Goal: Information Seeking & Learning: Learn about a topic

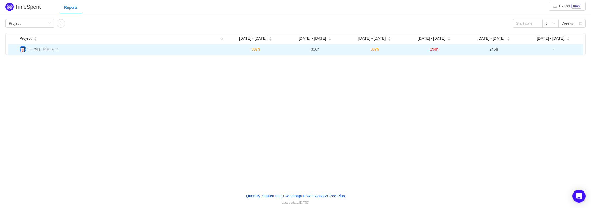
click at [43, 50] on span "OneApp Takeover" at bounding box center [42, 49] width 30 height 4
click at [219, 48] on td "OneApp Takeover" at bounding box center [121, 49] width 208 height 11
click at [142, 51] on td "OneApp Takeover" at bounding box center [121, 49] width 208 height 11
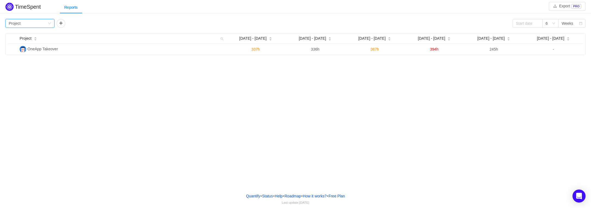
click at [47, 23] on div "Group by Project" at bounding box center [28, 23] width 39 height 8
click at [165, 113] on div "TimeSpent Export PRO Reports Group by Project 6 Weeks Project Aug [DATE] - [DAT…" at bounding box center [295, 94] width 591 height 189
click at [47, 25] on div "Group by Project" at bounding box center [28, 23] width 39 height 8
click at [107, 32] on div "Group by Project 6 Weeks Project Aug [DATE] - [DATE] - [DATE] - 31 [DATE] - [DA…" at bounding box center [295, 37] width 580 height 36
click at [559, 23] on div "Weeks" at bounding box center [571, 23] width 27 height 9
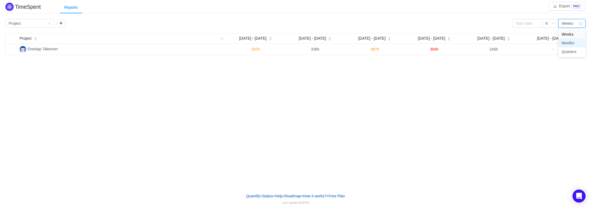
click at [572, 42] on li "Months" at bounding box center [571, 43] width 27 height 9
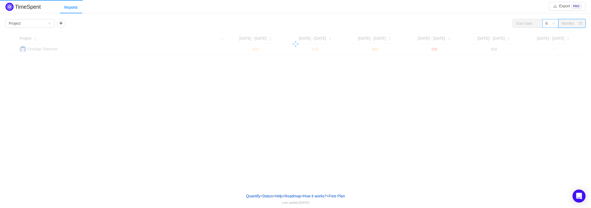
click at [553, 26] on div "6" at bounding box center [550, 23] width 16 height 9
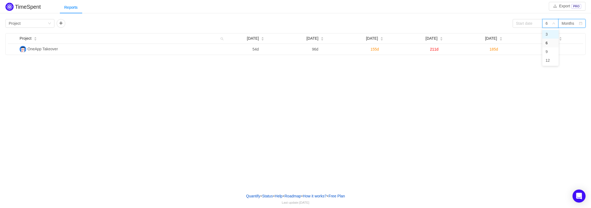
click at [547, 35] on li "3" at bounding box center [550, 34] width 16 height 9
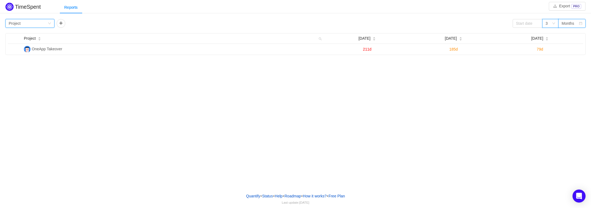
click at [32, 23] on div "Group by Project" at bounding box center [28, 23] width 39 height 8
click at [24, 67] on li "Person" at bounding box center [29, 69] width 49 height 9
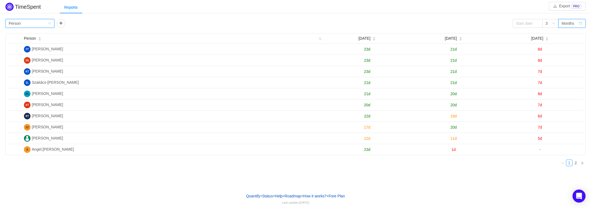
click at [47, 23] on div "Group by Person" at bounding box center [28, 23] width 39 height 8
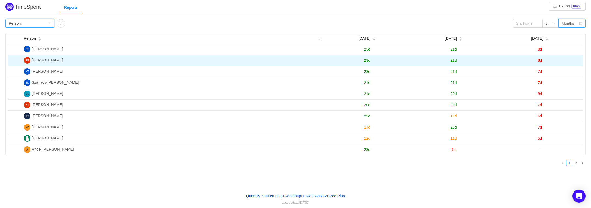
click at [52, 61] on span "[PERSON_NAME]" at bounding box center [47, 60] width 31 height 4
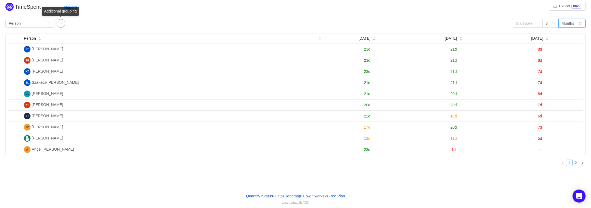
click at [63, 25] on button "button" at bounding box center [61, 23] width 9 height 9
click at [80, 21] on div "Group by" at bounding box center [78, 23] width 36 height 5
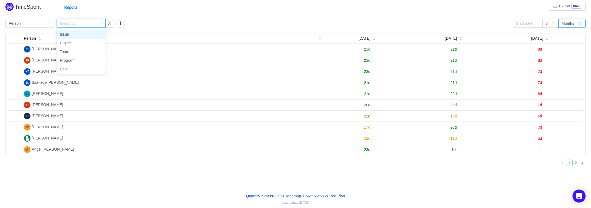
click at [75, 33] on li "Issue" at bounding box center [81, 34] width 49 height 9
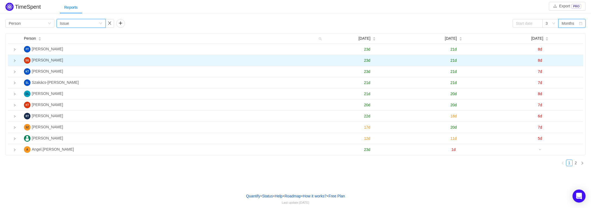
click at [14, 62] on icon "icon: right" at bounding box center [14, 60] width 3 height 3
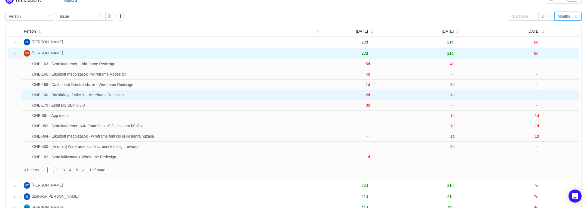
scroll to position [11, 0]
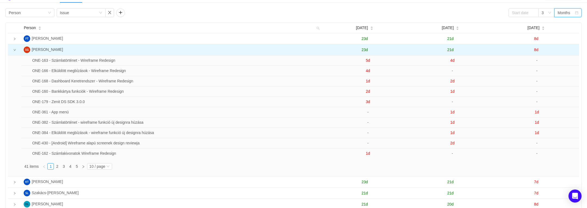
click at [562, 11] on div "Months" at bounding box center [564, 13] width 13 height 8
click at [567, 28] on li "Weeks" at bounding box center [567, 23] width 27 height 9
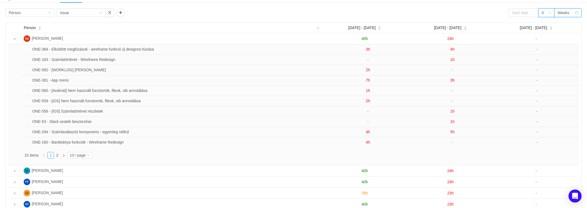
click at [549, 13] on icon "icon: down" at bounding box center [549, 12] width 3 height 3
click at [546, 30] on li "6" at bounding box center [546, 32] width 16 height 9
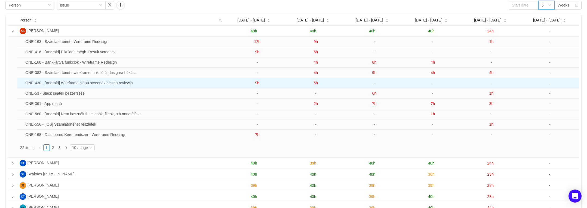
scroll to position [16, 0]
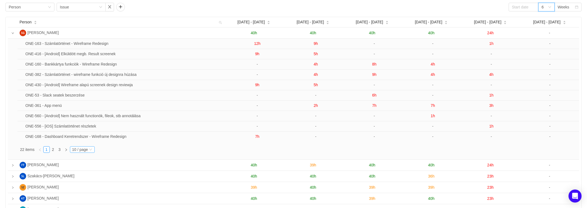
click at [81, 148] on div "10 / page" at bounding box center [80, 150] width 16 height 6
click at [86, 187] on li "40 / page" at bounding box center [84, 184] width 26 height 9
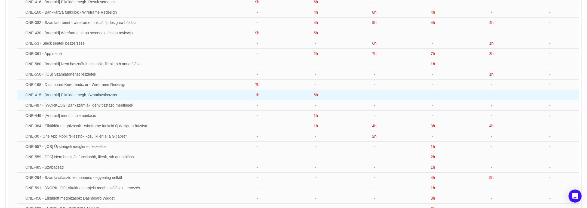
scroll to position [1, 0]
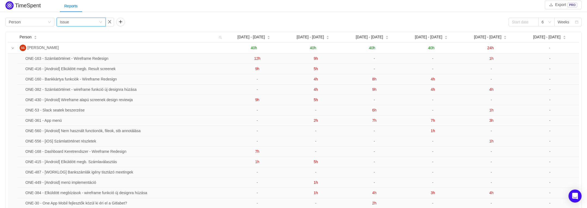
click at [75, 21] on div "Group by Issue" at bounding box center [79, 22] width 39 height 8
click at [72, 64] on li "Epic" at bounding box center [81, 67] width 49 height 9
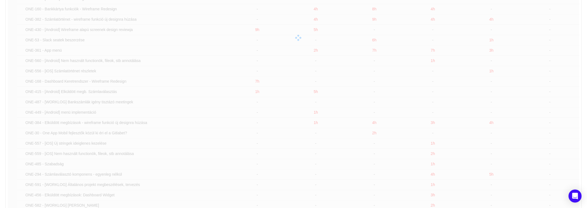
scroll to position [37, 0]
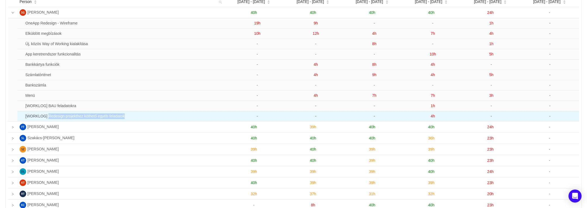
drag, startPoint x: 43, startPoint y: 116, endPoint x: 133, endPoint y: 116, distance: 89.8
click at [133, 116] on td "[WORKLOG] Redesign projekthez köthető egyéb feladatok" at bounding box center [125, 116] width 205 height 10
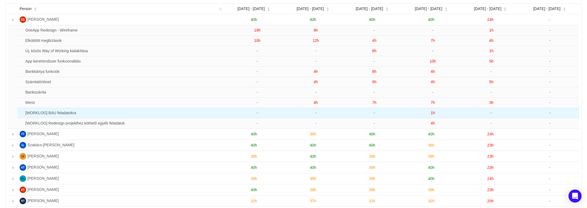
scroll to position [0, 0]
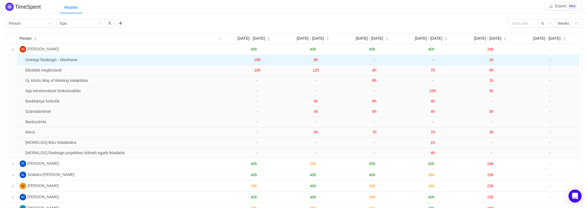
click at [58, 64] on td "OneApp Redesign - Wireframe" at bounding box center [125, 60] width 205 height 10
click at [57, 62] on td "OneApp Redesign - Wireframe" at bounding box center [125, 60] width 205 height 10
click at [43, 63] on td "OneApp Redesign - Wireframe" at bounding box center [125, 60] width 205 height 10
click at [43, 61] on td "OneApp Redesign - Wireframe" at bounding box center [125, 60] width 205 height 10
